Goal: Information Seeking & Learning: Understand process/instructions

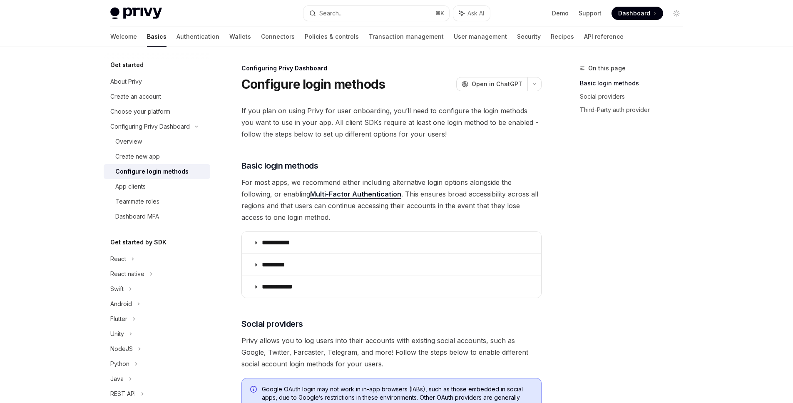
click at [375, 117] on span "If you plan on using Privy for user onboarding, you’ll need to configure the lo…" at bounding box center [391, 122] width 300 height 35
click at [374, 120] on span "If you plan on using Privy for user onboarding, you’ll need to configure the lo…" at bounding box center [391, 122] width 300 height 35
click at [374, 145] on div "**********" at bounding box center [391, 389] width 300 height 569
click at [362, 135] on span "If you plan on using Privy for user onboarding, you’ll need to configure the lo…" at bounding box center [391, 122] width 300 height 35
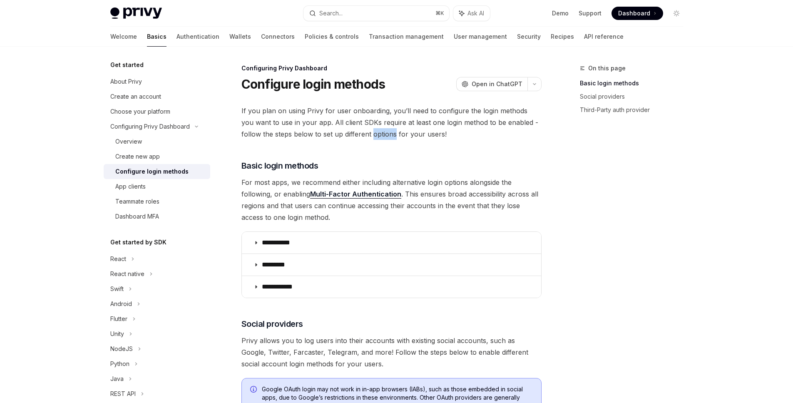
click at [362, 135] on span "If you plan on using Privy for user onboarding, you’ll need to configure the lo…" at bounding box center [391, 122] width 300 height 35
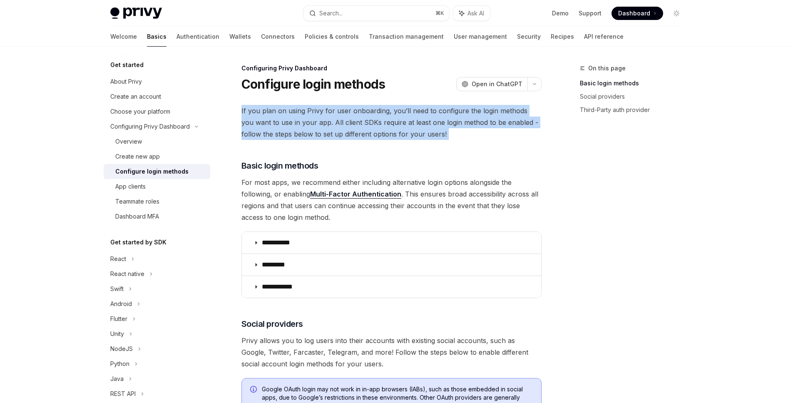
click at [362, 135] on span "If you plan on using Privy for user onboarding, you’ll need to configure the lo…" at bounding box center [391, 122] width 300 height 35
click at [371, 133] on span "If you plan on using Privy for user onboarding, you’ll need to configure the lo…" at bounding box center [391, 122] width 300 height 35
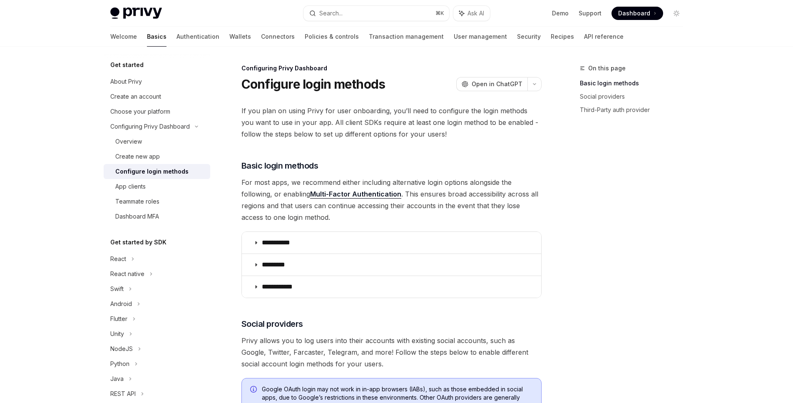
click at [369, 140] on div "**********" at bounding box center [391, 389] width 300 height 569
click at [376, 140] on div "**********" at bounding box center [391, 389] width 300 height 569
click at [379, 119] on span "If you plan on using Privy for user onboarding, you’ll need to configure the lo…" at bounding box center [391, 122] width 300 height 35
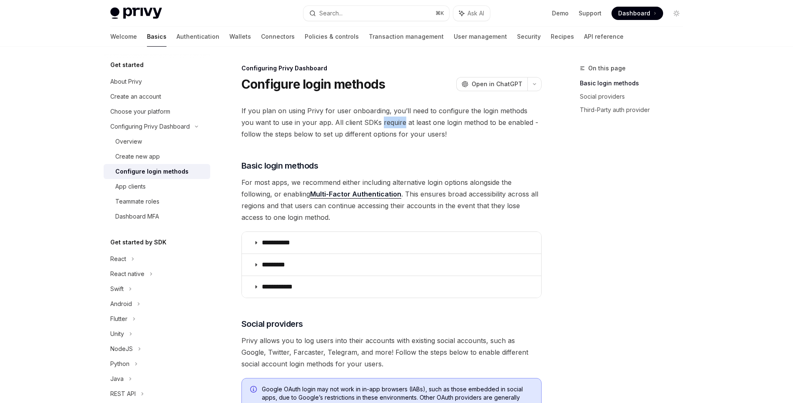
click at [379, 119] on span "If you plan on using Privy for user onboarding, you’ll need to configure the lo…" at bounding box center [391, 122] width 300 height 35
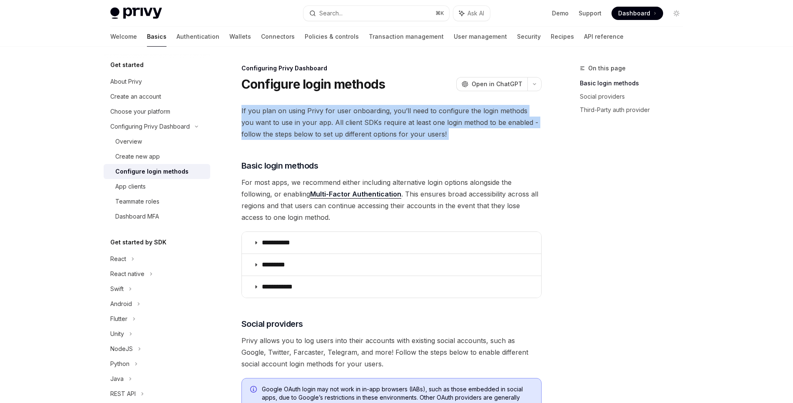
click at [379, 119] on span "If you plan on using Privy for user onboarding, you’ll need to configure the lo…" at bounding box center [391, 122] width 300 height 35
click at [392, 128] on span "If you plan on using Privy for user onboarding, you’ll need to configure the lo…" at bounding box center [391, 122] width 300 height 35
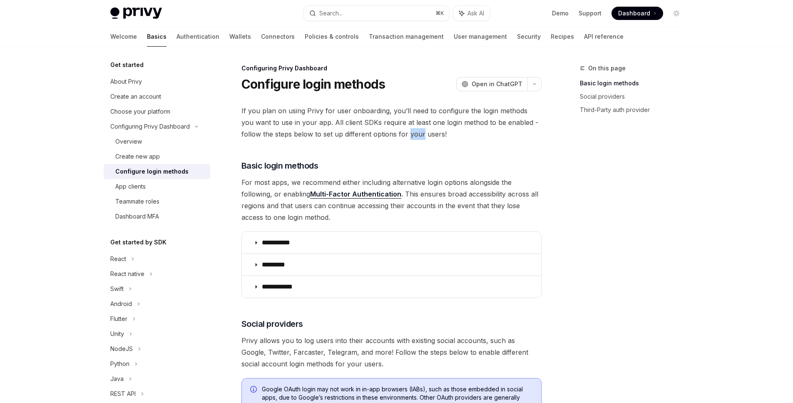
click at [394, 129] on span "If you plan on using Privy for user onboarding, you’ll need to configure the lo…" at bounding box center [391, 122] width 300 height 35
click at [410, 136] on span "If you plan on using Privy for user onboarding, you’ll need to configure the lo…" at bounding box center [391, 122] width 300 height 35
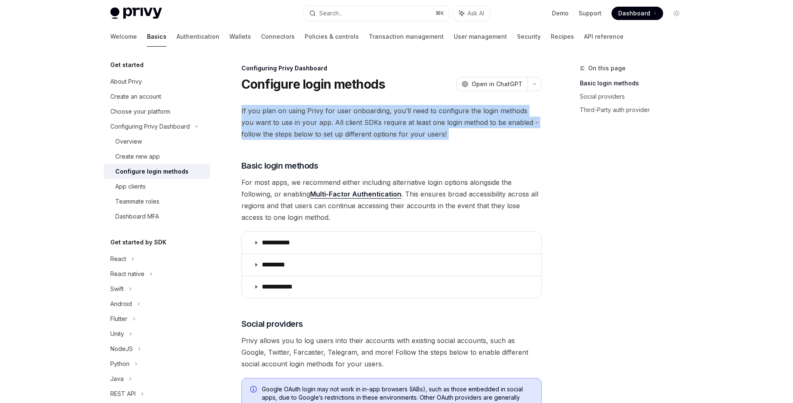
click at [410, 136] on span "If you plan on using Privy for user onboarding, you’ll need to configure the lo…" at bounding box center [391, 122] width 300 height 35
click at [439, 119] on span "If you plan on using Privy for user onboarding, you’ll need to configure the lo…" at bounding box center [391, 122] width 300 height 35
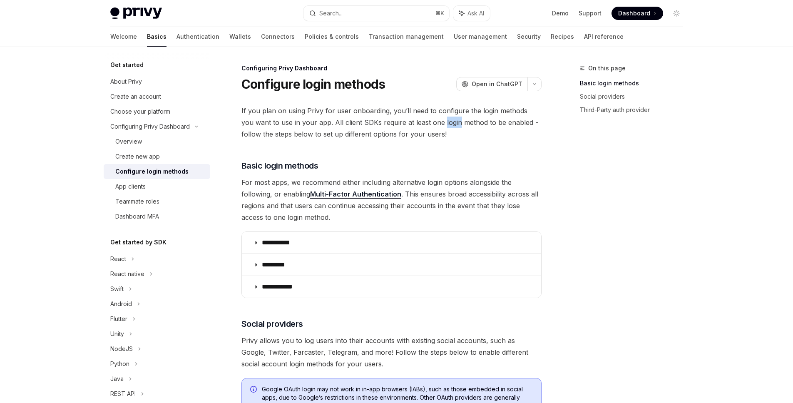
click at [439, 119] on span "If you plan on using Privy for user onboarding, you’ll need to configure the lo…" at bounding box center [391, 122] width 300 height 35
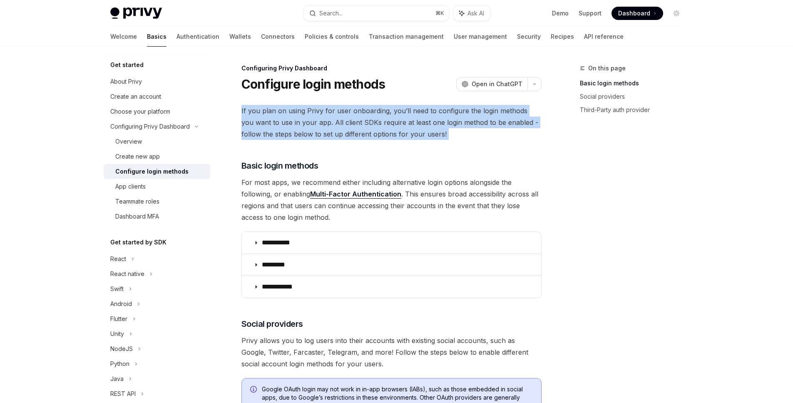
click at [439, 119] on span "If you plan on using Privy for user onboarding, you’ll need to configure the lo…" at bounding box center [391, 122] width 300 height 35
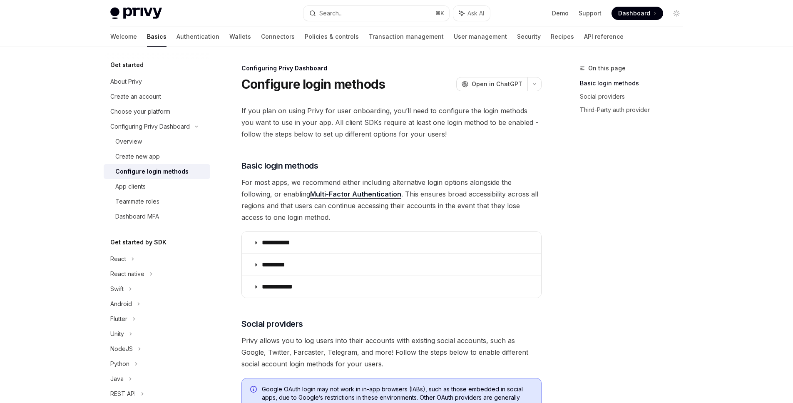
click at [476, 121] on span "If you plan on using Privy for user onboarding, you’ll need to configure the lo…" at bounding box center [391, 122] width 300 height 35
click at [477, 120] on span "If you plan on using Privy for user onboarding, you’ll need to configure the lo…" at bounding box center [391, 122] width 300 height 35
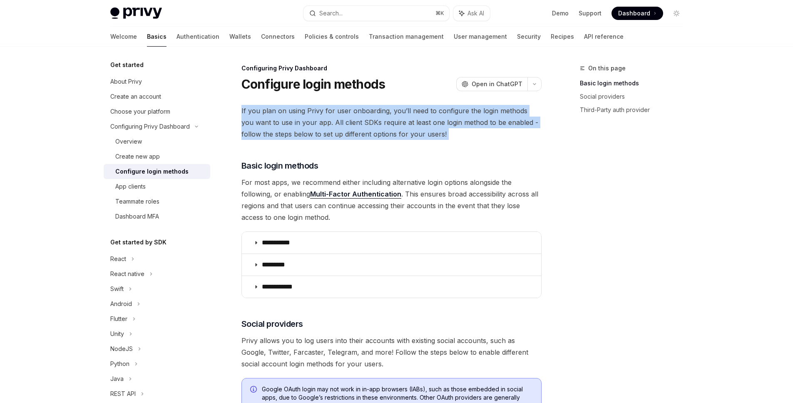
click at [477, 120] on span "If you plan on using Privy for user onboarding, you’ll need to configure the lo…" at bounding box center [391, 122] width 300 height 35
click at [477, 132] on span "If you plan on using Privy for user onboarding, you’ll need to configure the lo…" at bounding box center [391, 122] width 300 height 35
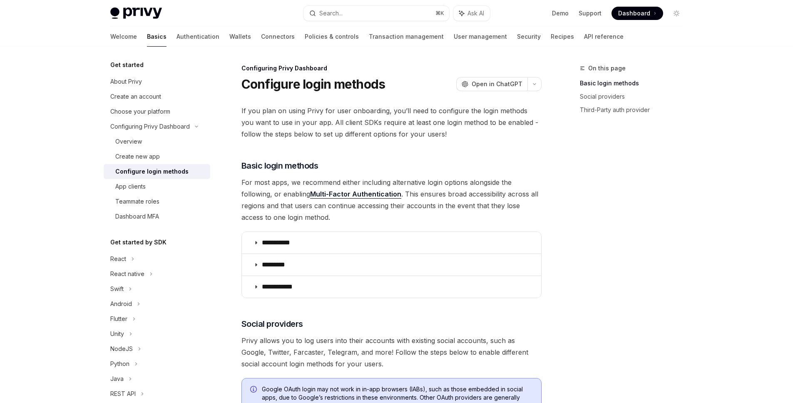
drag, startPoint x: 477, startPoint y: 132, endPoint x: 474, endPoint y: 136, distance: 4.7
click at [474, 136] on span "If you plan on using Privy for user onboarding, you’ll need to configure the lo…" at bounding box center [391, 122] width 300 height 35
click at [472, 136] on span "If you plan on using Privy for user onboarding, you’ll need to configure the lo…" at bounding box center [391, 122] width 300 height 35
click at [472, 135] on span "If you plan on using Privy for user onboarding, you’ll need to configure the lo…" at bounding box center [391, 122] width 300 height 35
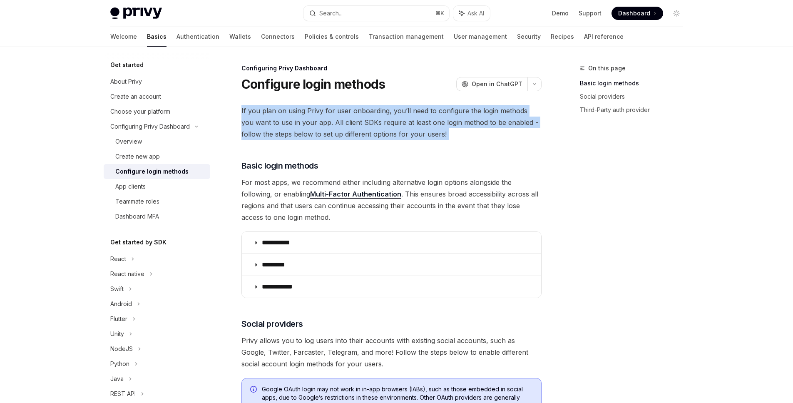
click at [472, 135] on span "If you plan on using Privy for user onboarding, you’ll need to configure the lo…" at bounding box center [391, 122] width 300 height 35
click at [478, 135] on span "If you plan on using Privy for user onboarding, you’ll need to configure the lo…" at bounding box center [391, 122] width 300 height 35
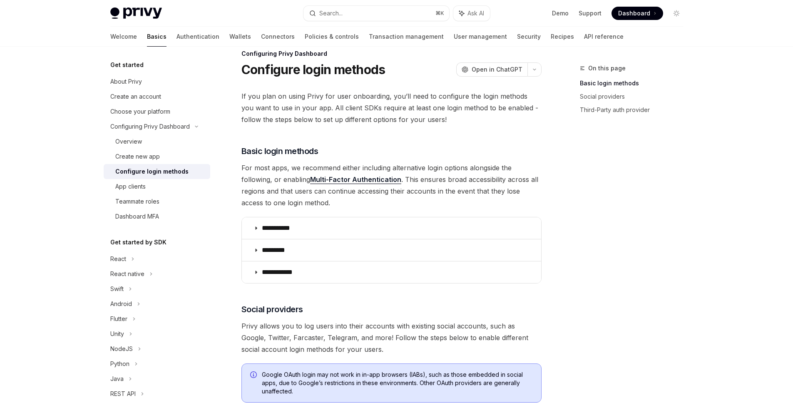
scroll to position [29, 0]
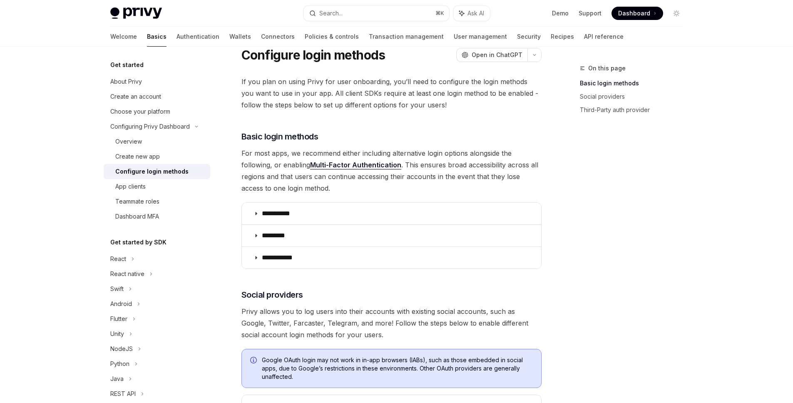
click at [153, 13] on img at bounding box center [136, 13] width 52 height 12
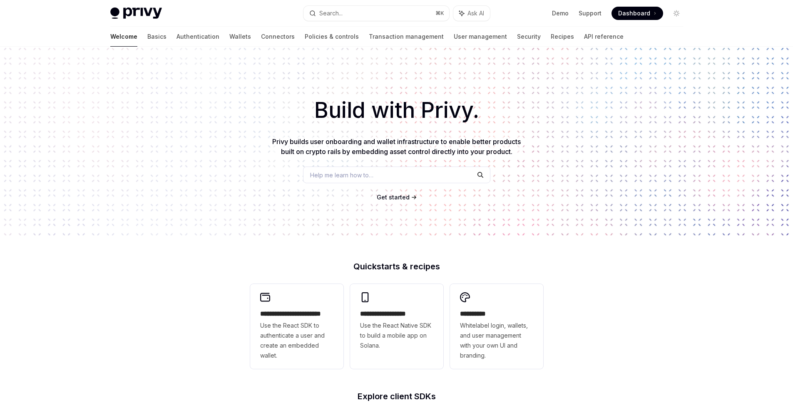
click at [336, 126] on h1 "Build with Privy." at bounding box center [396, 110] width 766 height 32
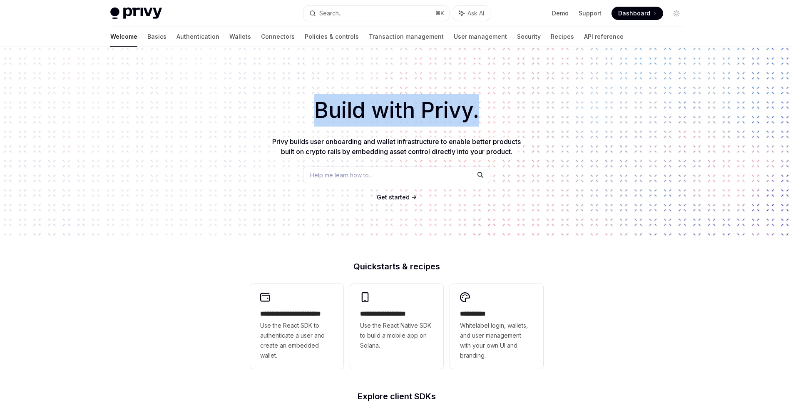
click at [336, 126] on h1 "Build with Privy." at bounding box center [396, 110] width 766 height 32
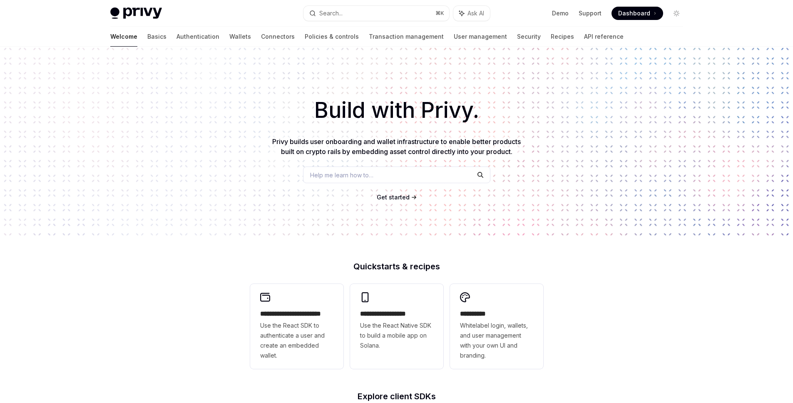
click at [354, 140] on span "Privy builds user onboarding and wallet infrastructure to enable better product…" at bounding box center [396, 146] width 248 height 18
click at [350, 182] on div "Help me learn how to…" at bounding box center [396, 174] width 187 height 17
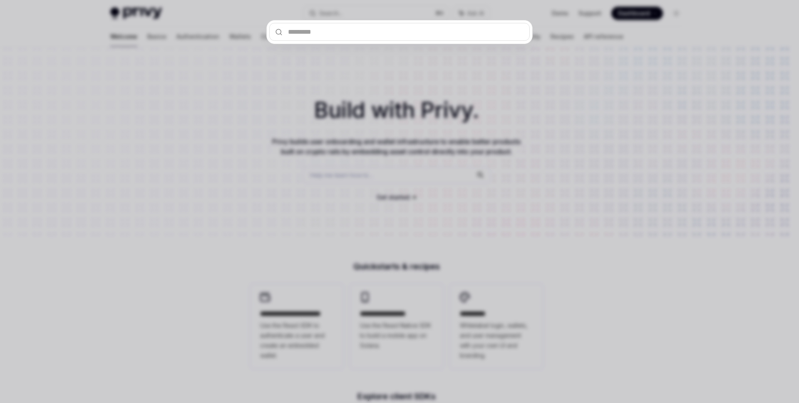
click at [350, 177] on div at bounding box center [399, 201] width 799 height 403
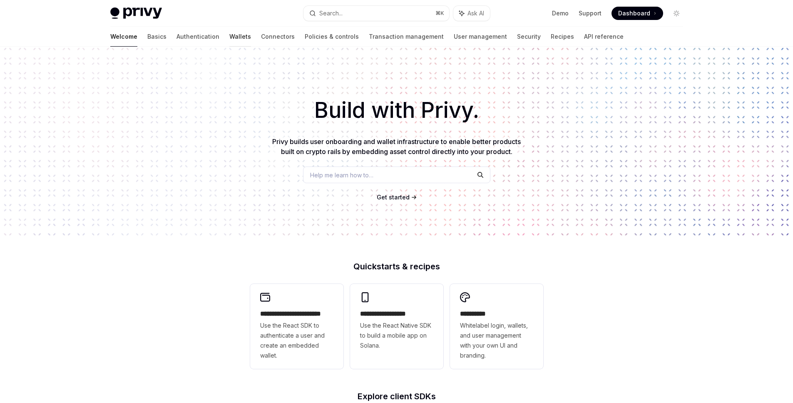
click at [229, 34] on link "Wallets" at bounding box center [240, 37] width 22 height 20
type textarea "*"
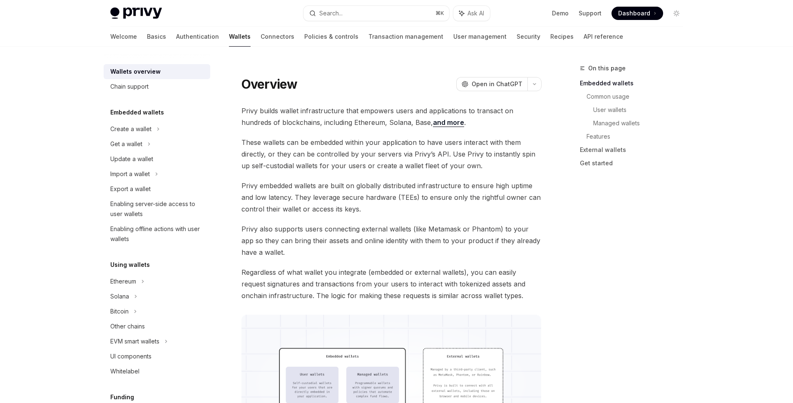
click at [298, 105] on span "Privy builds wallet infrastructure that empowers users and applications to tran…" at bounding box center [391, 116] width 300 height 23
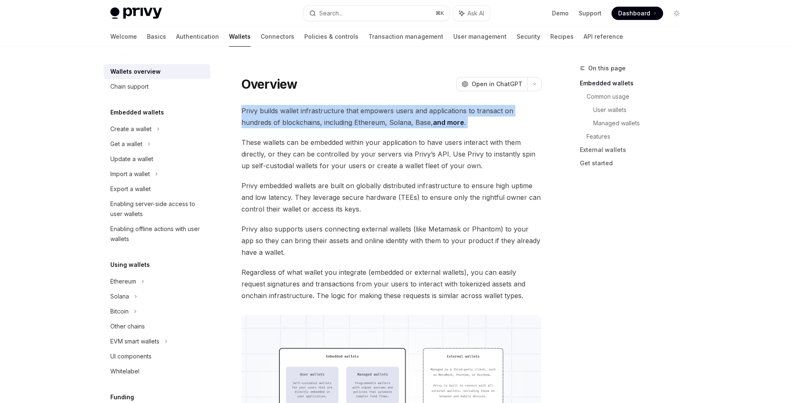
click at [298, 105] on span "Privy builds wallet infrastructure that empowers users and applications to tran…" at bounding box center [391, 116] width 300 height 23
click at [311, 121] on span "Privy builds wallet infrastructure that empowers users and applications to tran…" at bounding box center [391, 116] width 300 height 23
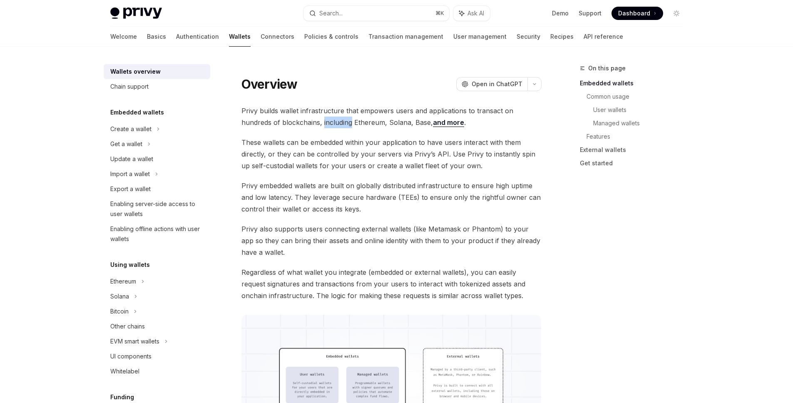
click at [311, 121] on span "Privy builds wallet infrastructure that empowers users and applications to tran…" at bounding box center [391, 116] width 300 height 23
click at [427, 11] on button "Search... ⌘ K" at bounding box center [376, 13] width 146 height 15
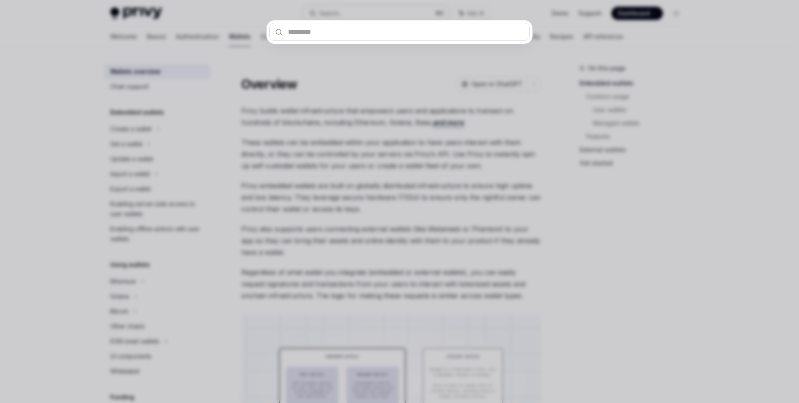
type input "****"
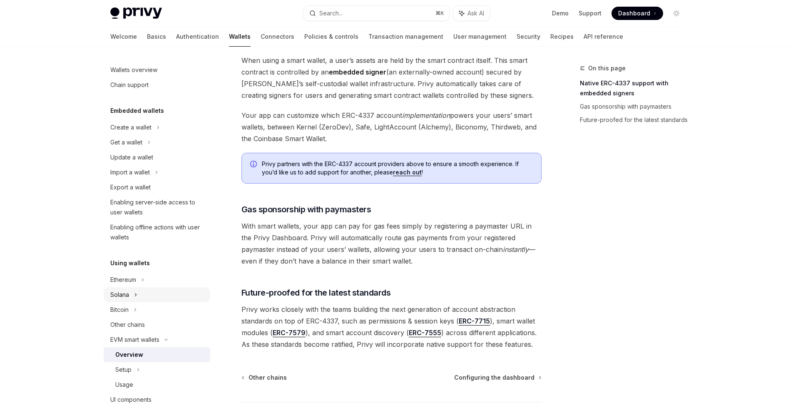
scroll to position [69, 0]
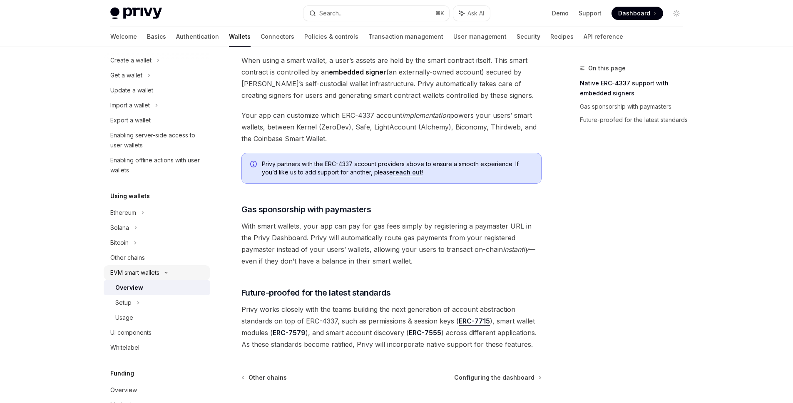
click at [148, 266] on div "EVM smart wallets" at bounding box center [157, 272] width 107 height 15
click at [125, 288] on div "Overview" at bounding box center [129, 288] width 28 height 10
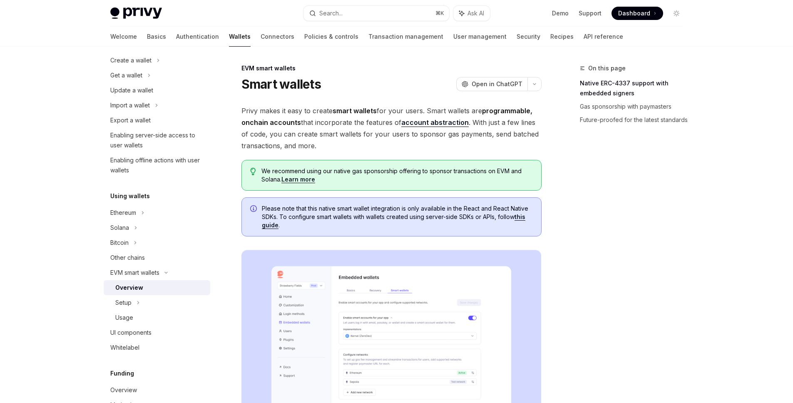
click at [361, 141] on span "Privy makes it easy to create smart wallets for your users. Smart wallets are p…" at bounding box center [391, 128] width 300 height 47
click at [346, 145] on span "Privy makes it easy to create smart wallets for your users. Smart wallets are p…" at bounding box center [391, 128] width 300 height 47
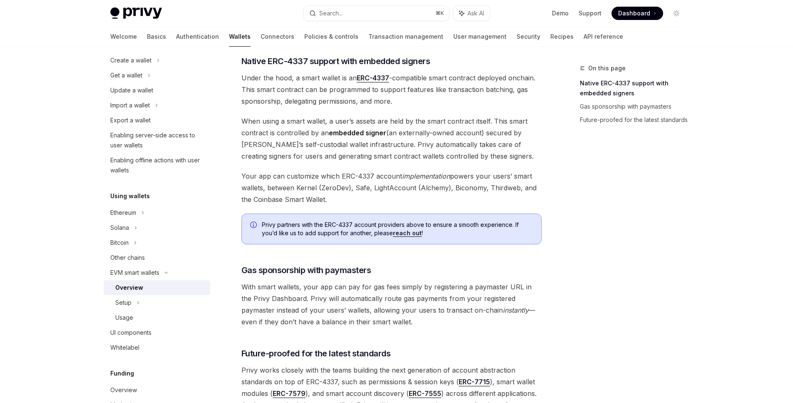
scroll to position [593, 0]
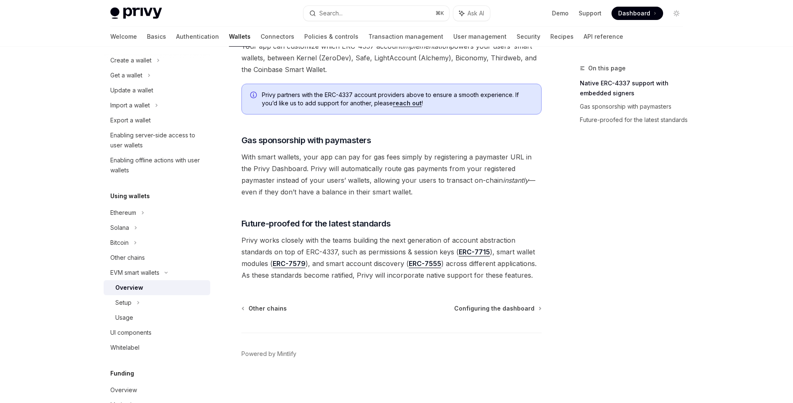
click at [211, 216] on div "Wallets overview Chain support Embedded wallets Create a wallet Get a wallet Up…" at bounding box center [164, 225] width 120 height 356
click at [205, 208] on div "Wallets overview Chain support Embedded wallets Create a wallet Get a wallet Up…" at bounding box center [164, 225] width 120 height 356
click at [195, 215] on div "Ethereum" at bounding box center [157, 212] width 107 height 15
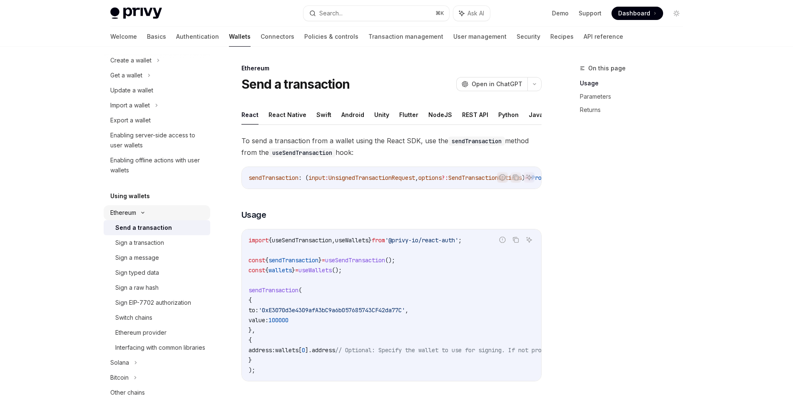
click at [134, 214] on div "Ethereum" at bounding box center [123, 213] width 26 height 10
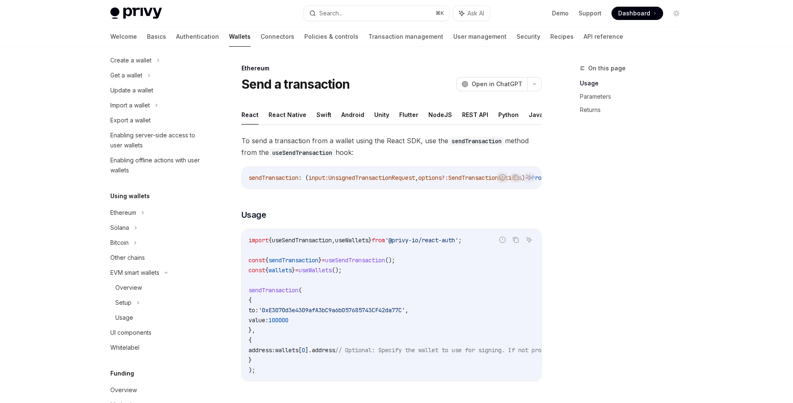
click at [134, 187] on div "Wallets overview Chain support Embedded wallets Create a wallet Get a wallet Up…" at bounding box center [157, 332] width 107 height 683
click at [134, 197] on h5 "Using wallets" at bounding box center [130, 196] width 40 height 10
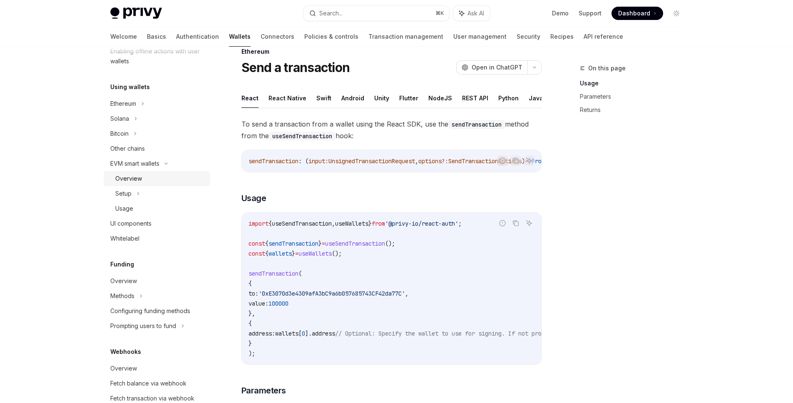
scroll to position [229, 0]
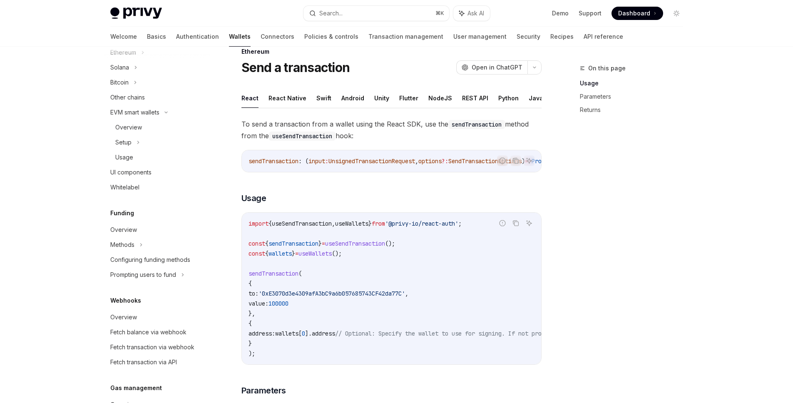
click at [182, 36] on div "Welcome Basics Authentication Wallets Connectors Policies & controls Transactio…" at bounding box center [366, 37] width 513 height 20
click at [176, 36] on link "Authentication" at bounding box center [197, 37] width 43 height 20
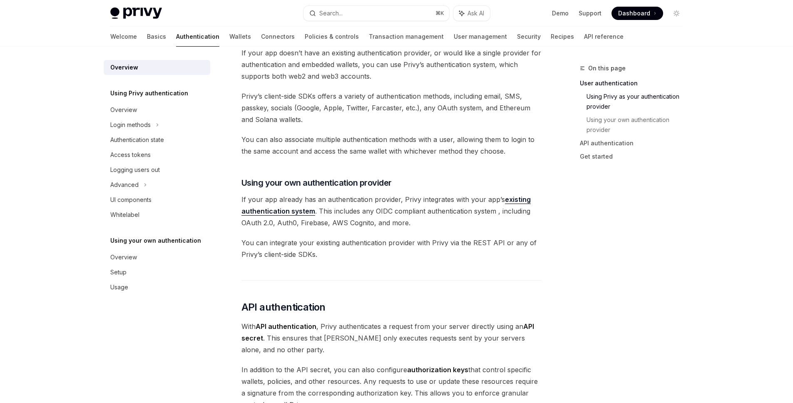
scroll to position [382, 0]
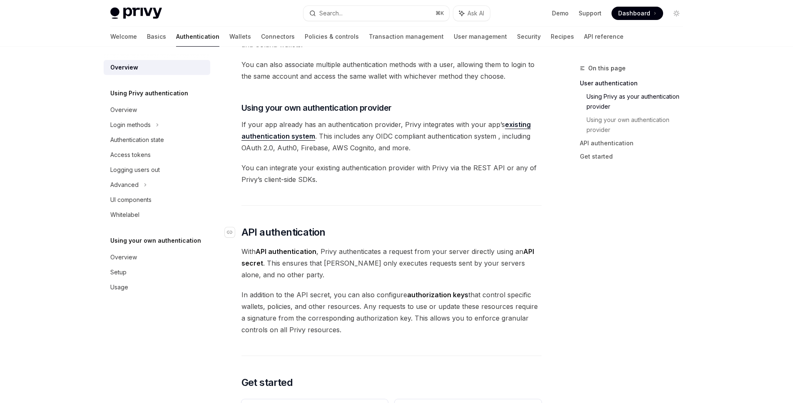
click at [334, 226] on h2 "​ API authentication" at bounding box center [391, 232] width 300 height 13
click at [375, 295] on span "In addition to the API secret, you can also configure authorization keys that c…" at bounding box center [391, 312] width 300 height 47
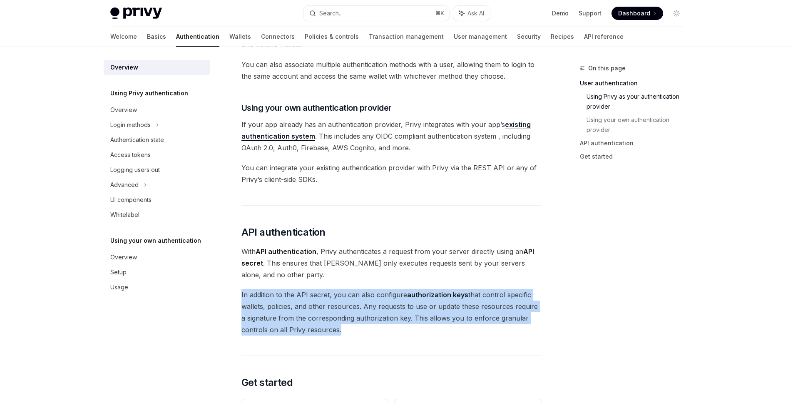
click at [375, 295] on span "In addition to the API secret, you can also configure authorization keys that c…" at bounding box center [391, 312] width 300 height 47
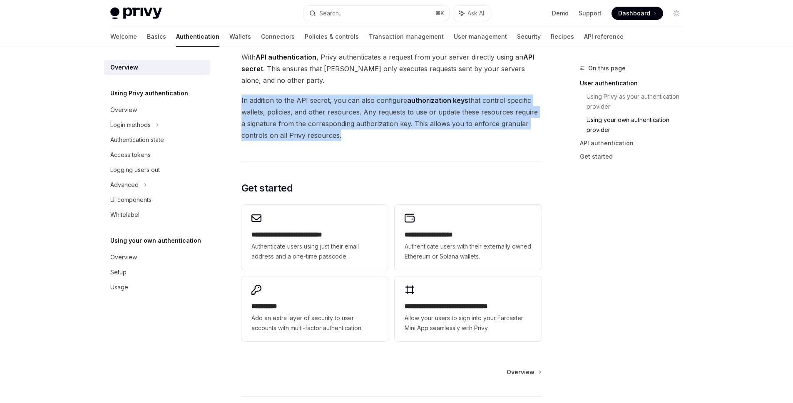
scroll to position [642, 0]
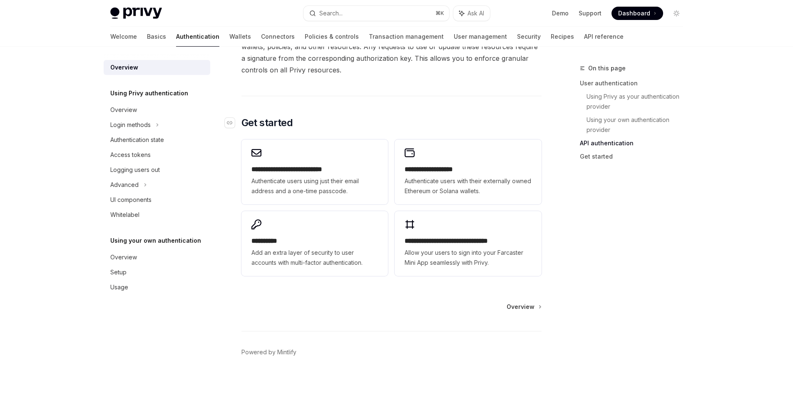
click at [356, 116] on h2 "​ Get started" at bounding box center [391, 122] width 300 height 13
click at [365, 129] on h2 "​ Get started" at bounding box center [391, 122] width 300 height 13
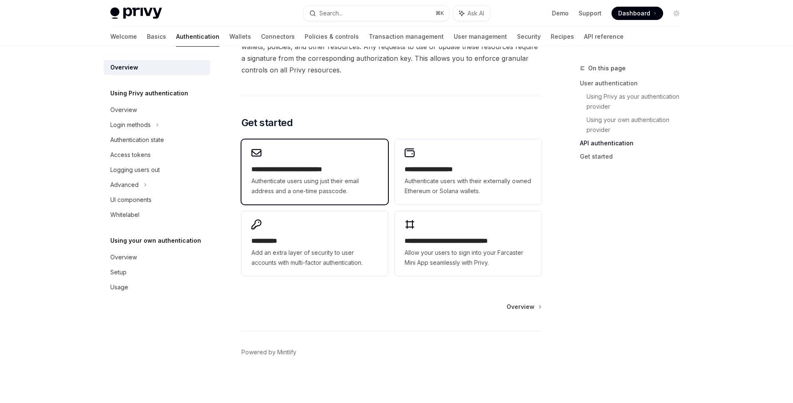
click at [287, 174] on div "**********" at bounding box center [314, 180] width 126 height 32
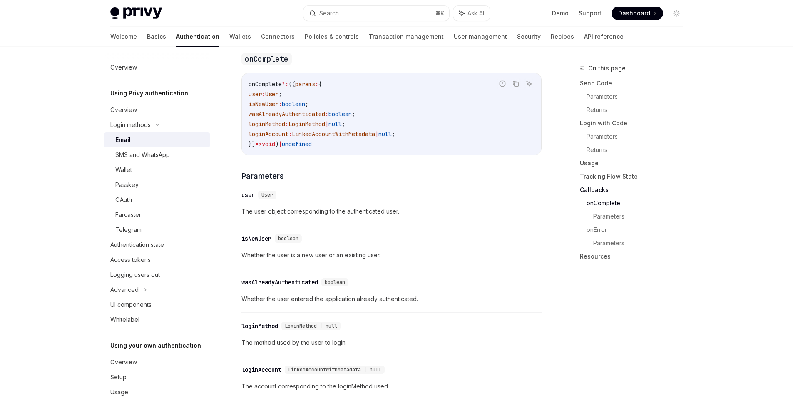
scroll to position [1264, 0]
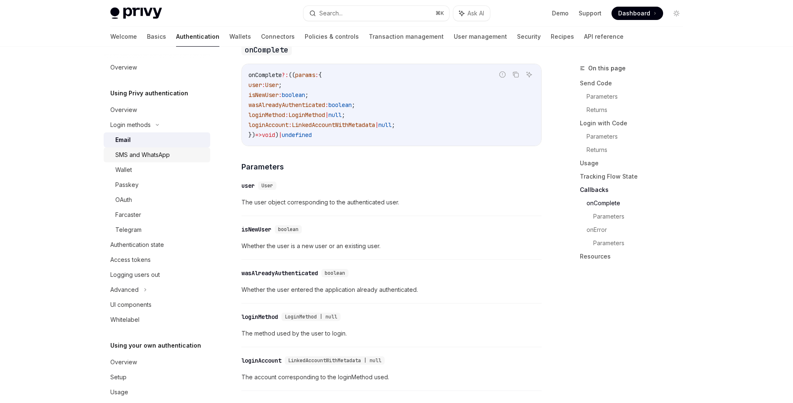
click at [144, 161] on link "SMS and WhatsApp" at bounding box center [157, 154] width 107 height 15
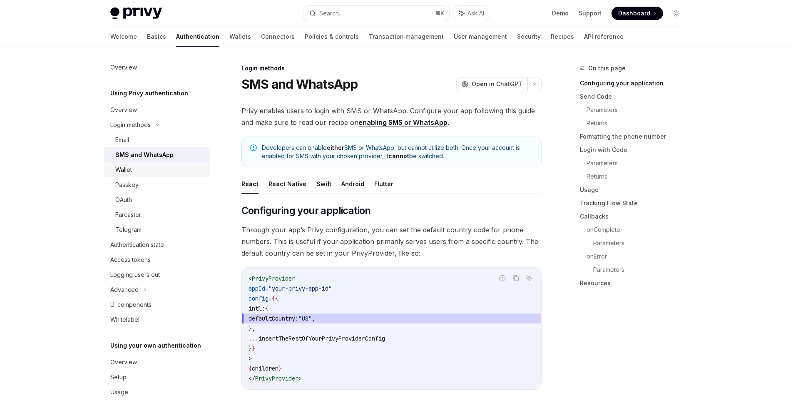
click at [144, 170] on div "Wallet" at bounding box center [160, 170] width 90 height 10
type textarea "*"
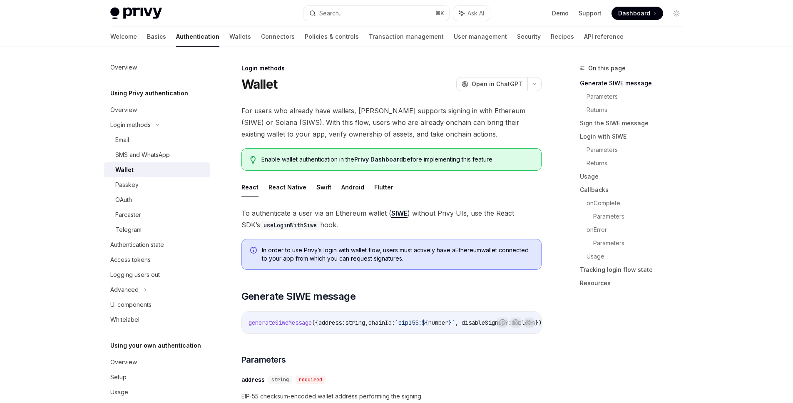
click at [382, 137] on span "For users who already have wallets, [PERSON_NAME] supports signing in with Ethe…" at bounding box center [391, 122] width 300 height 35
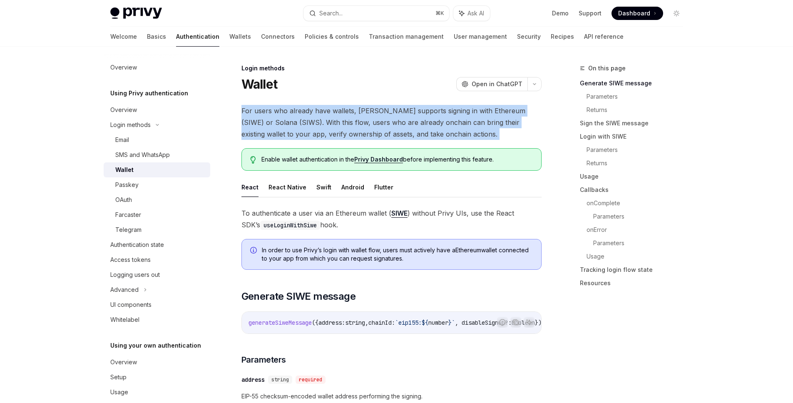
click at [382, 137] on span "For users who already have wallets, [PERSON_NAME] supports signing in with Ethe…" at bounding box center [391, 122] width 300 height 35
click at [383, 137] on span "For users who already have wallets, [PERSON_NAME] supports signing in with Ethe…" at bounding box center [391, 122] width 300 height 35
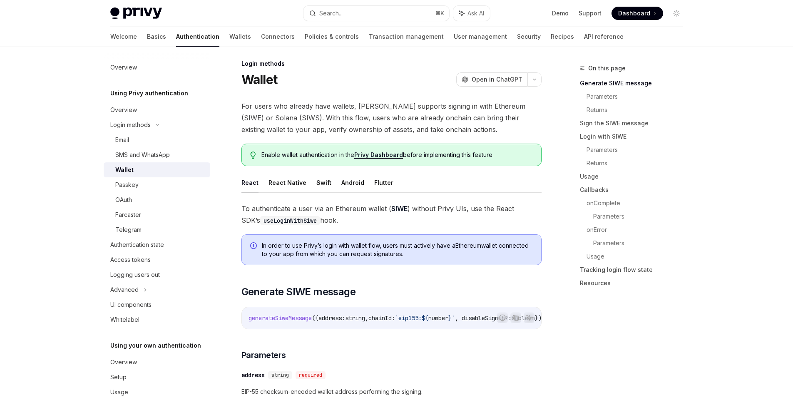
scroll to position [17, 0]
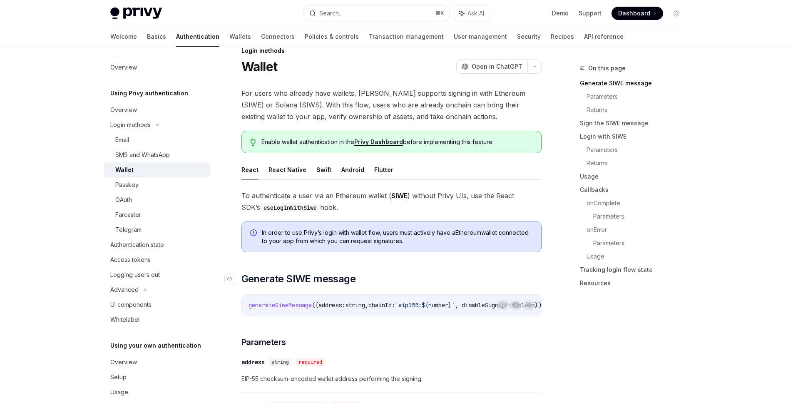
click at [305, 277] on span "Generate SIWE message" at bounding box center [298, 278] width 114 height 13
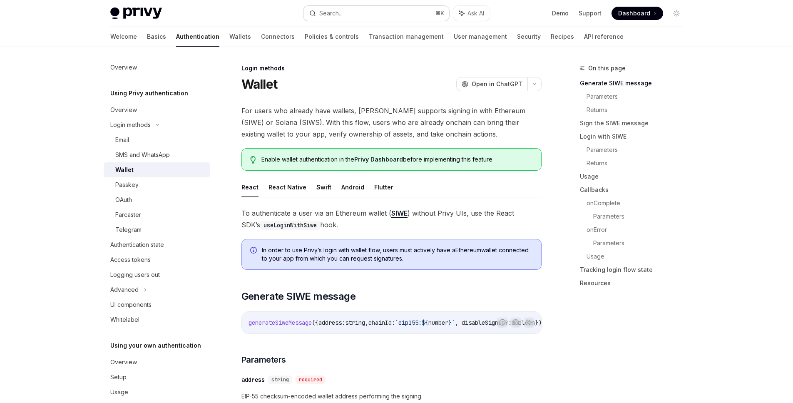
click at [389, 14] on button "Search... ⌘ K" at bounding box center [376, 13] width 146 height 15
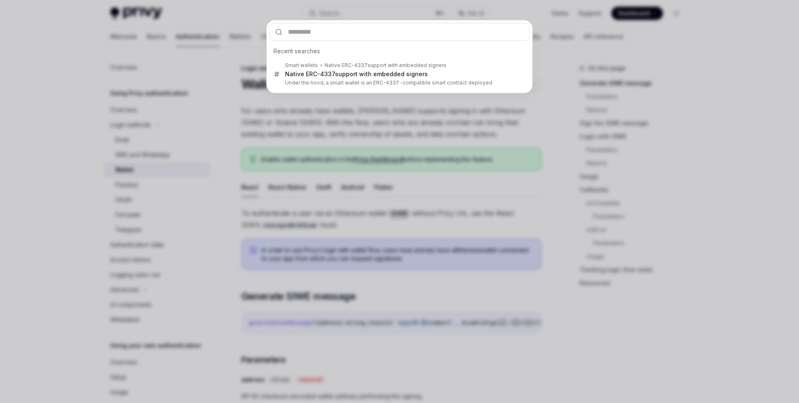
type input "****"
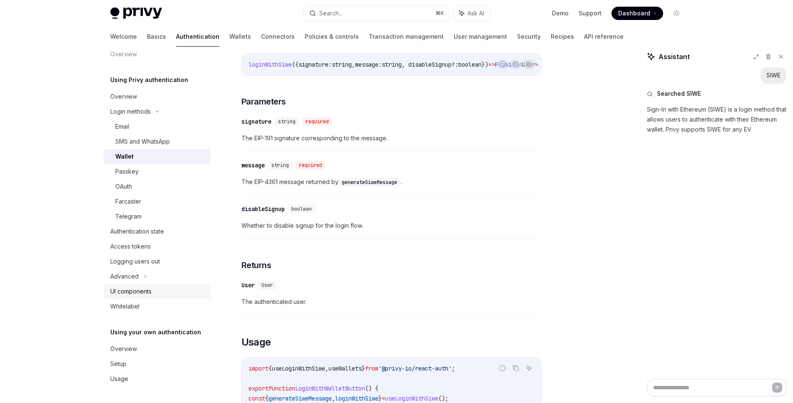
scroll to position [716, 0]
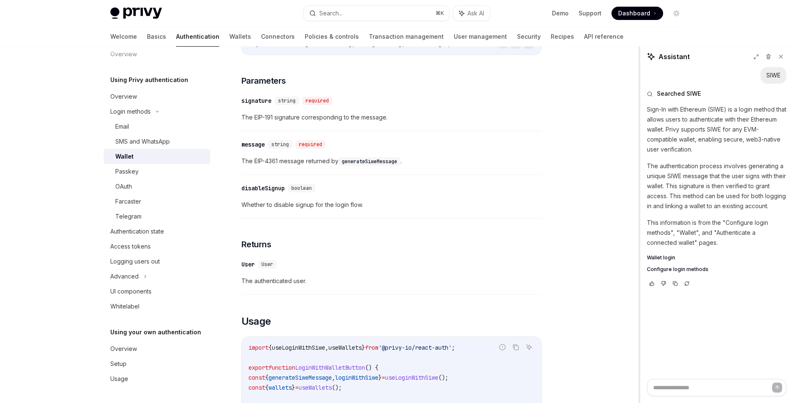
type textarea "*"
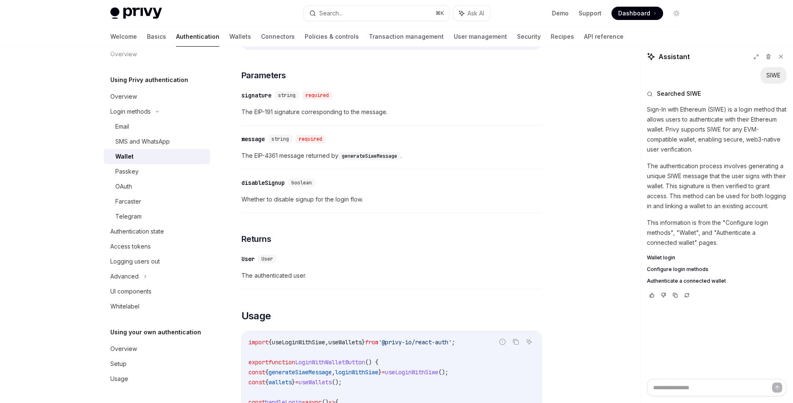
scroll to position [723, 0]
drag, startPoint x: 400, startPoint y: 167, endPoint x: 400, endPoint y: 173, distance: 5.4
click at [400, 169] on div "​ message string required The EIP-4361 message returned by generateSiweMessage ." at bounding box center [391, 149] width 300 height 40
